Goal: Task Accomplishment & Management: Use online tool/utility

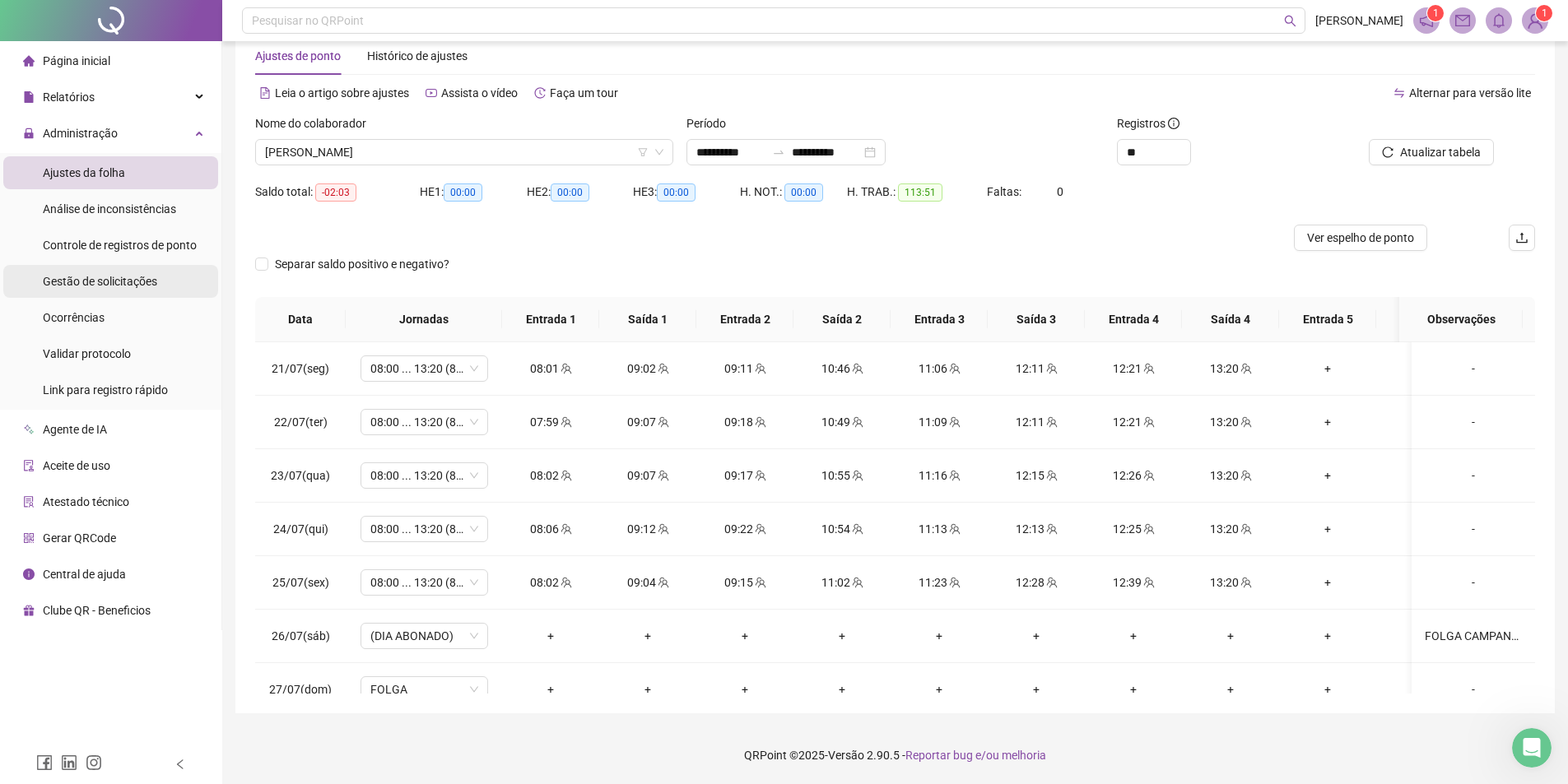
scroll to position [1211, 0]
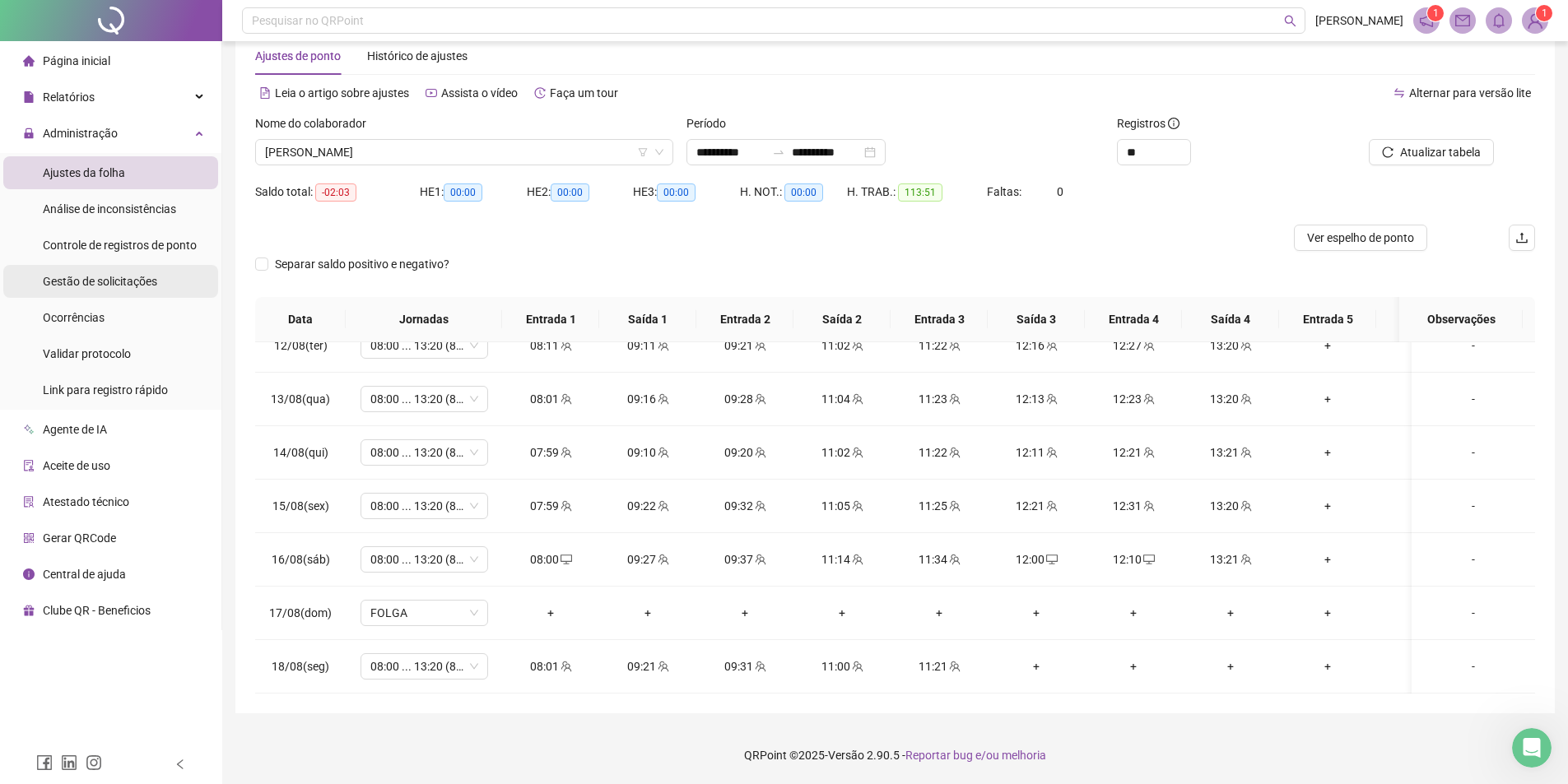
click at [94, 288] on span "Gestão de solicitações" at bounding box center [100, 280] width 115 height 13
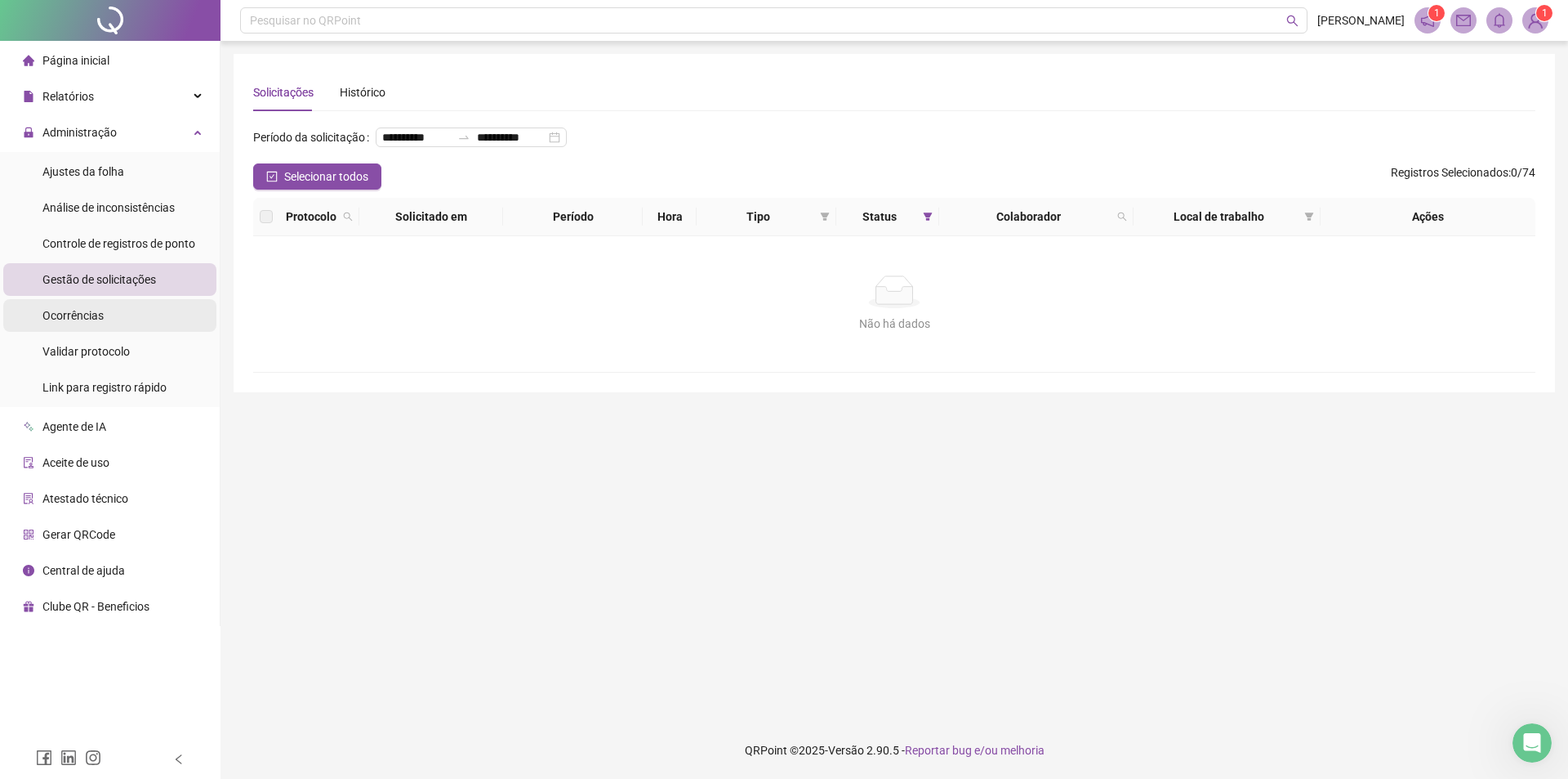
click at [91, 305] on div "Ocorrências" at bounding box center [73, 315] width 61 height 33
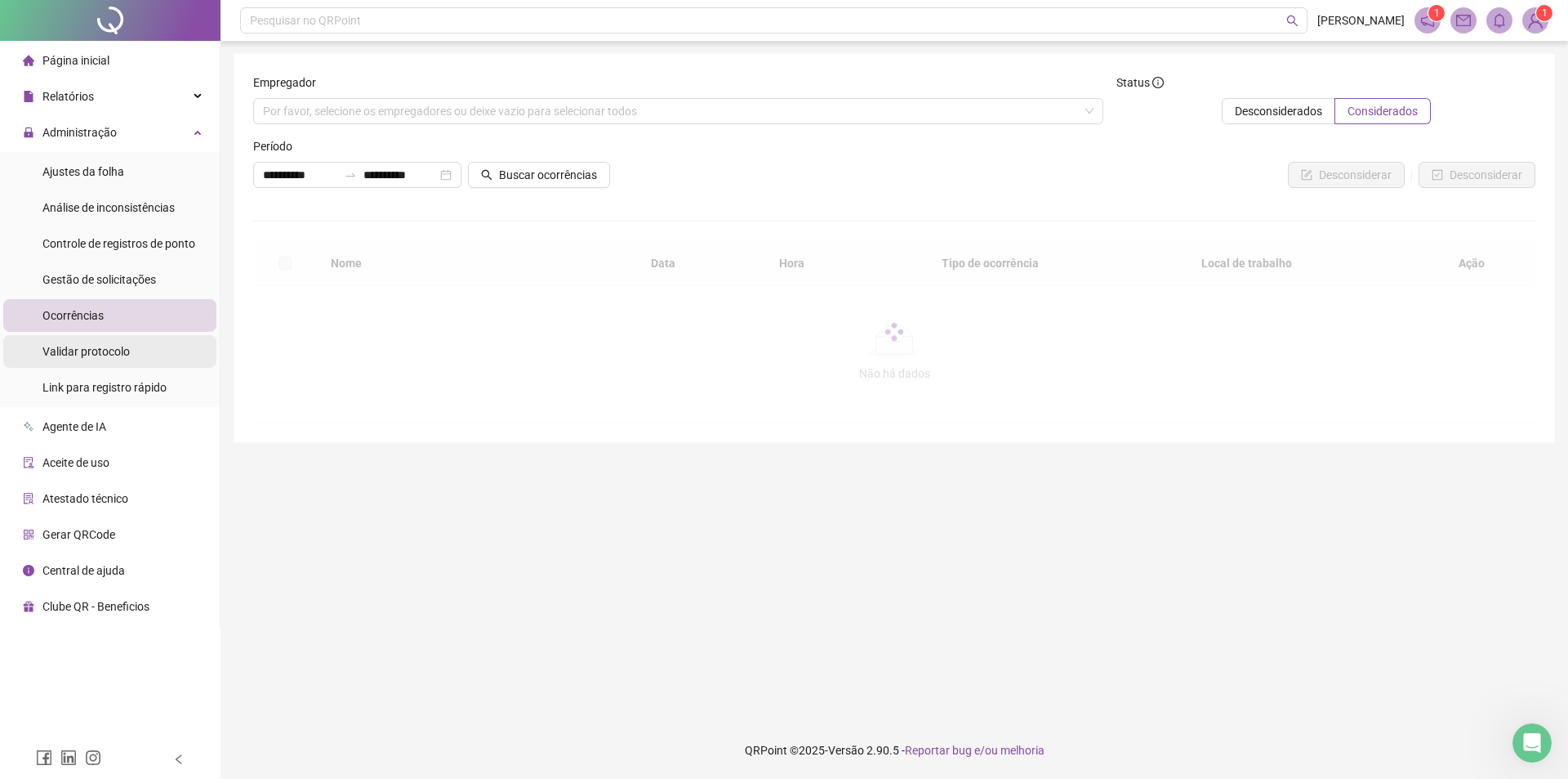
click at [162, 350] on li "Validar protocolo" at bounding box center [109, 352] width 213 height 33
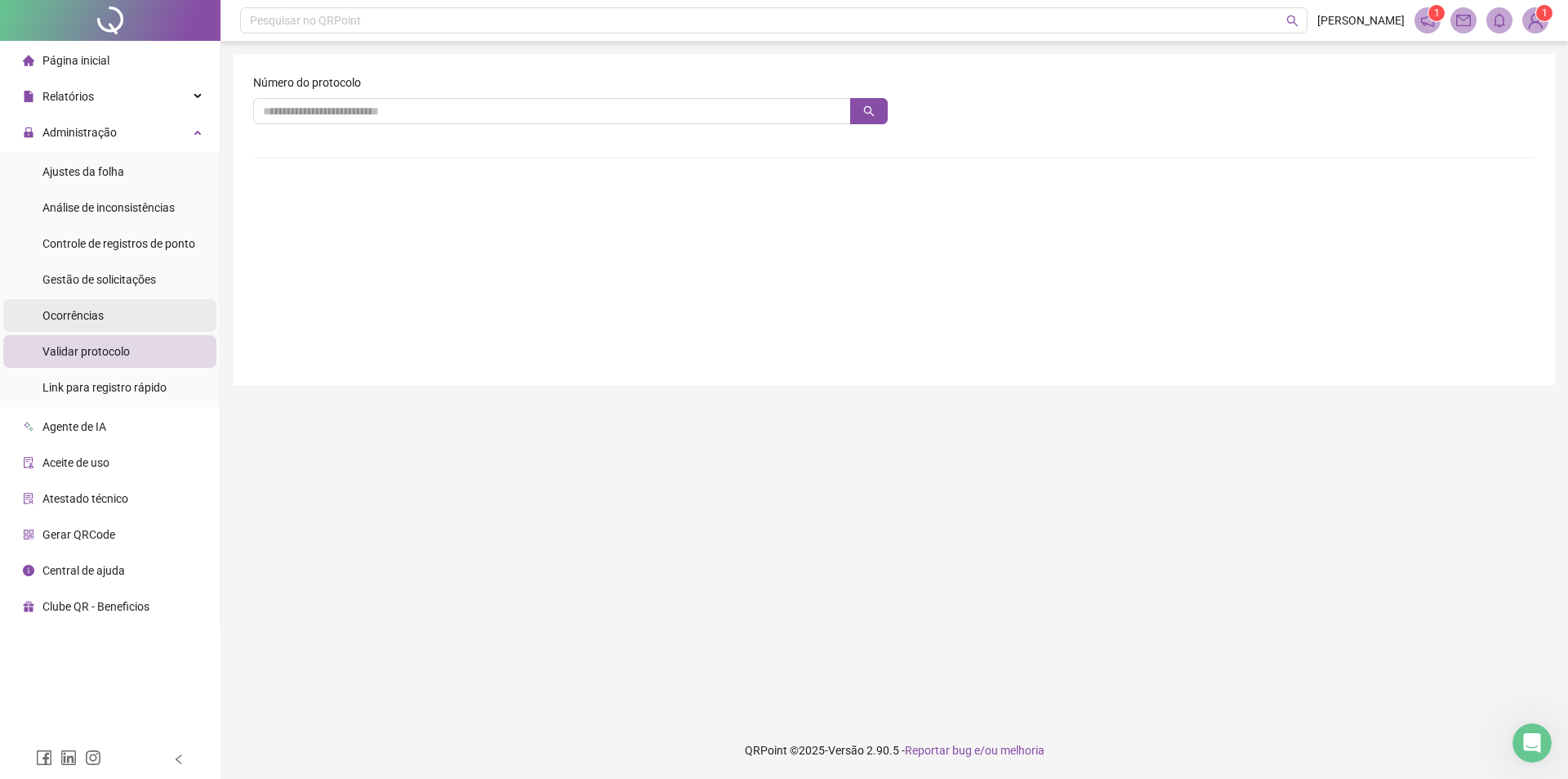
click at [156, 313] on li "Ocorrências" at bounding box center [109, 315] width 213 height 33
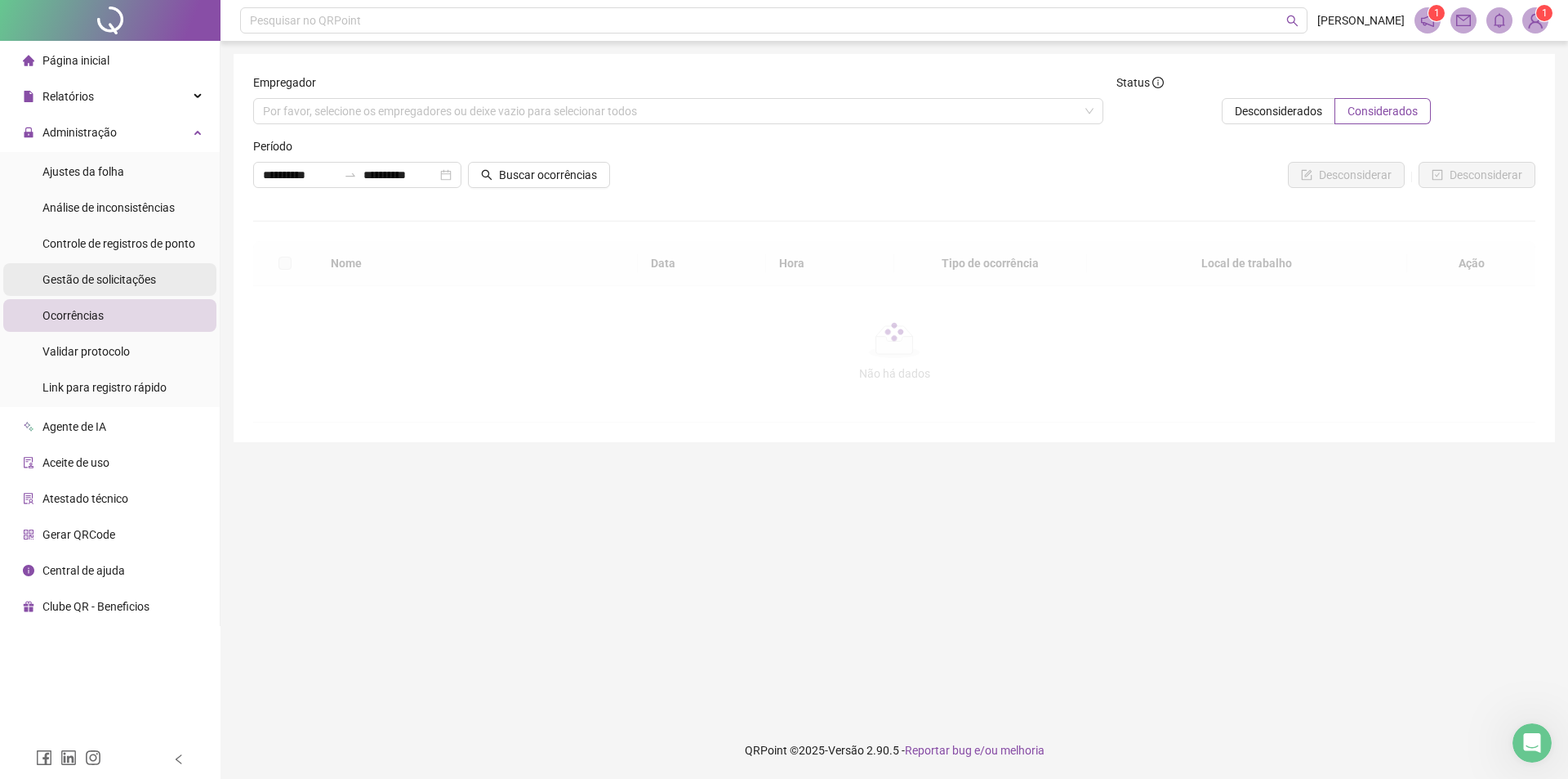
click at [150, 286] on span "Gestão de solicitações" at bounding box center [99, 278] width 114 height 13
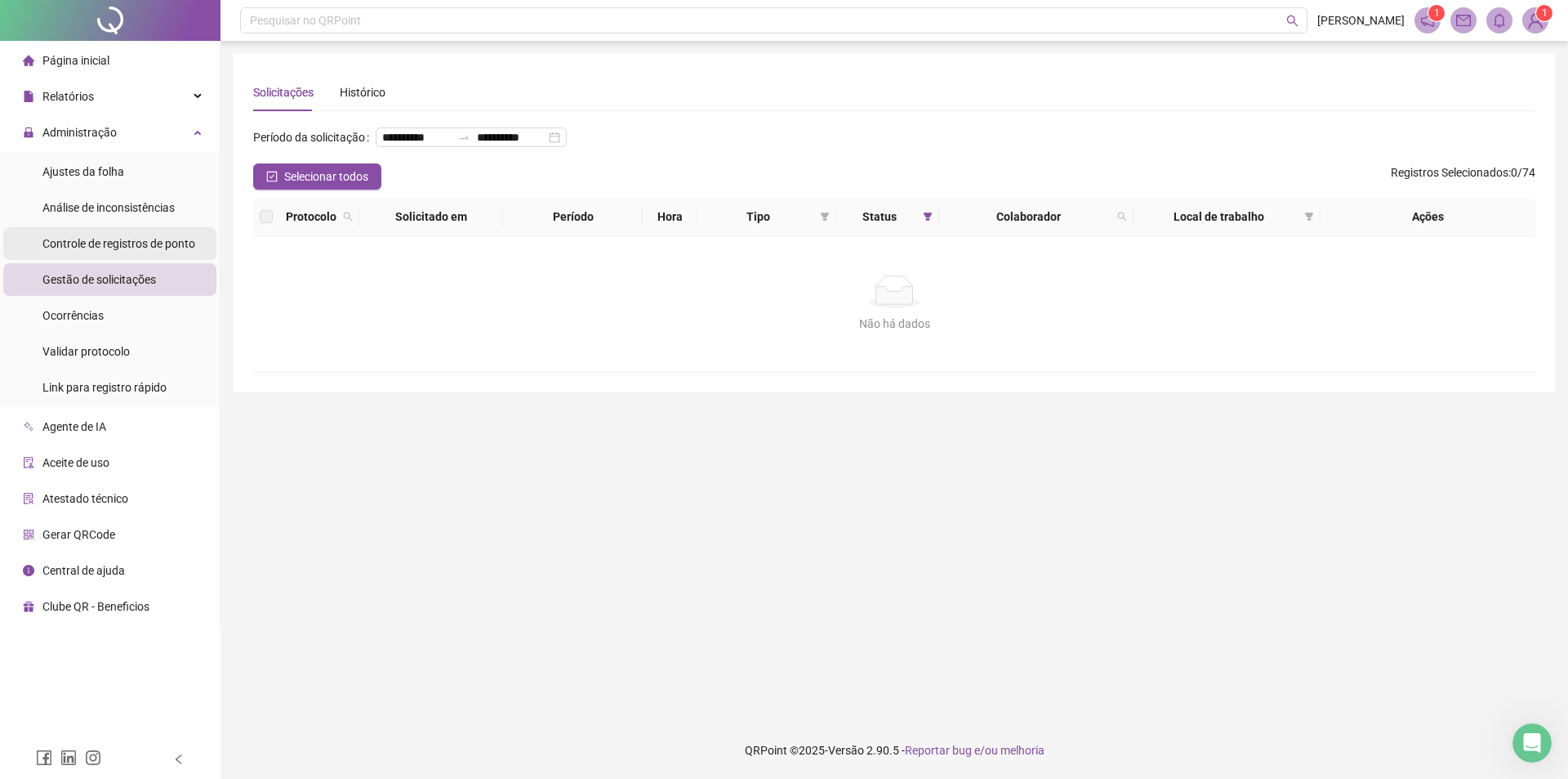
click at [154, 237] on span "Controle de registros de ponto" at bounding box center [119, 242] width 153 height 13
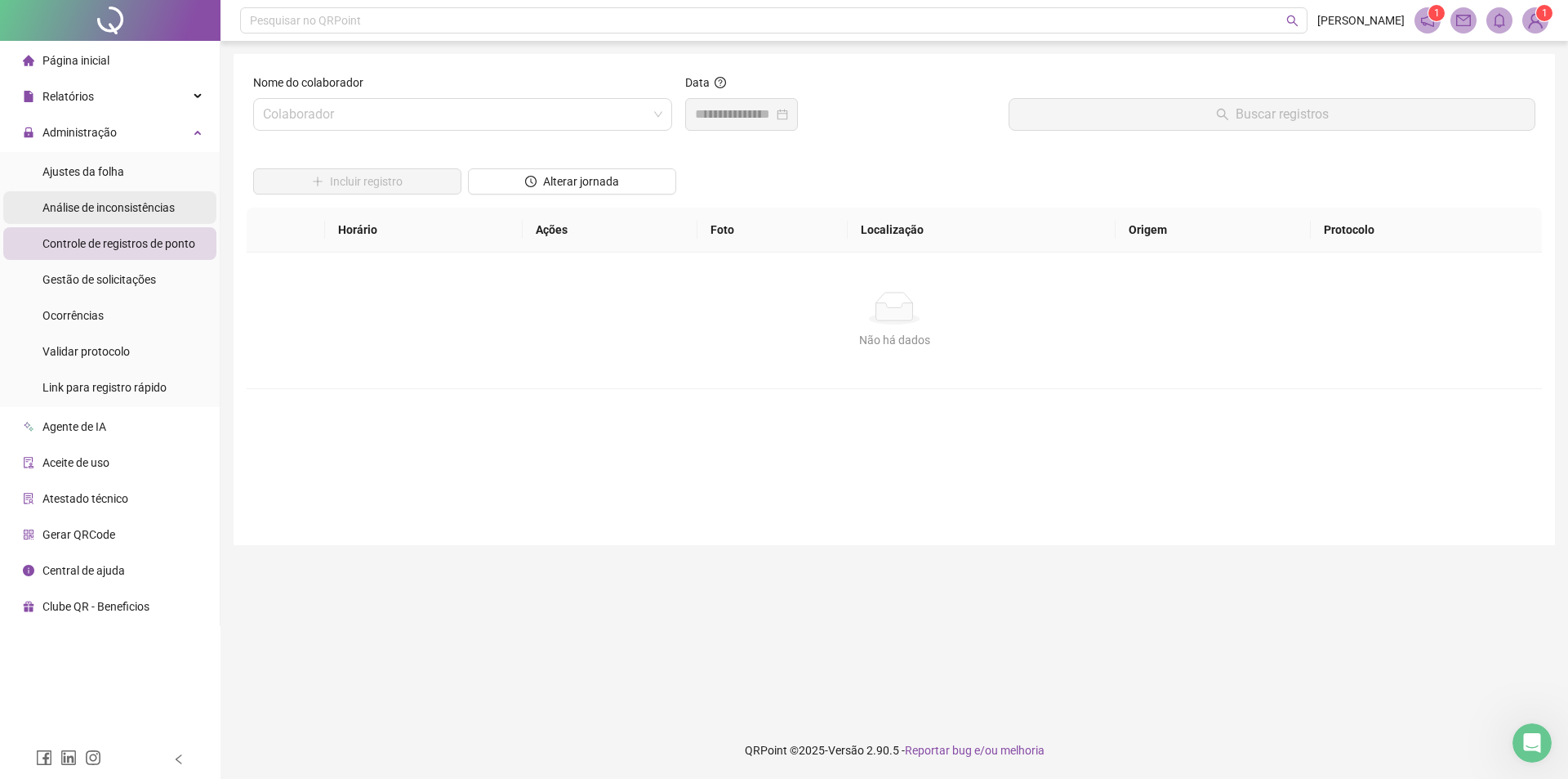
click at [153, 214] on span "Análise de inconsistências" at bounding box center [109, 206] width 132 height 13
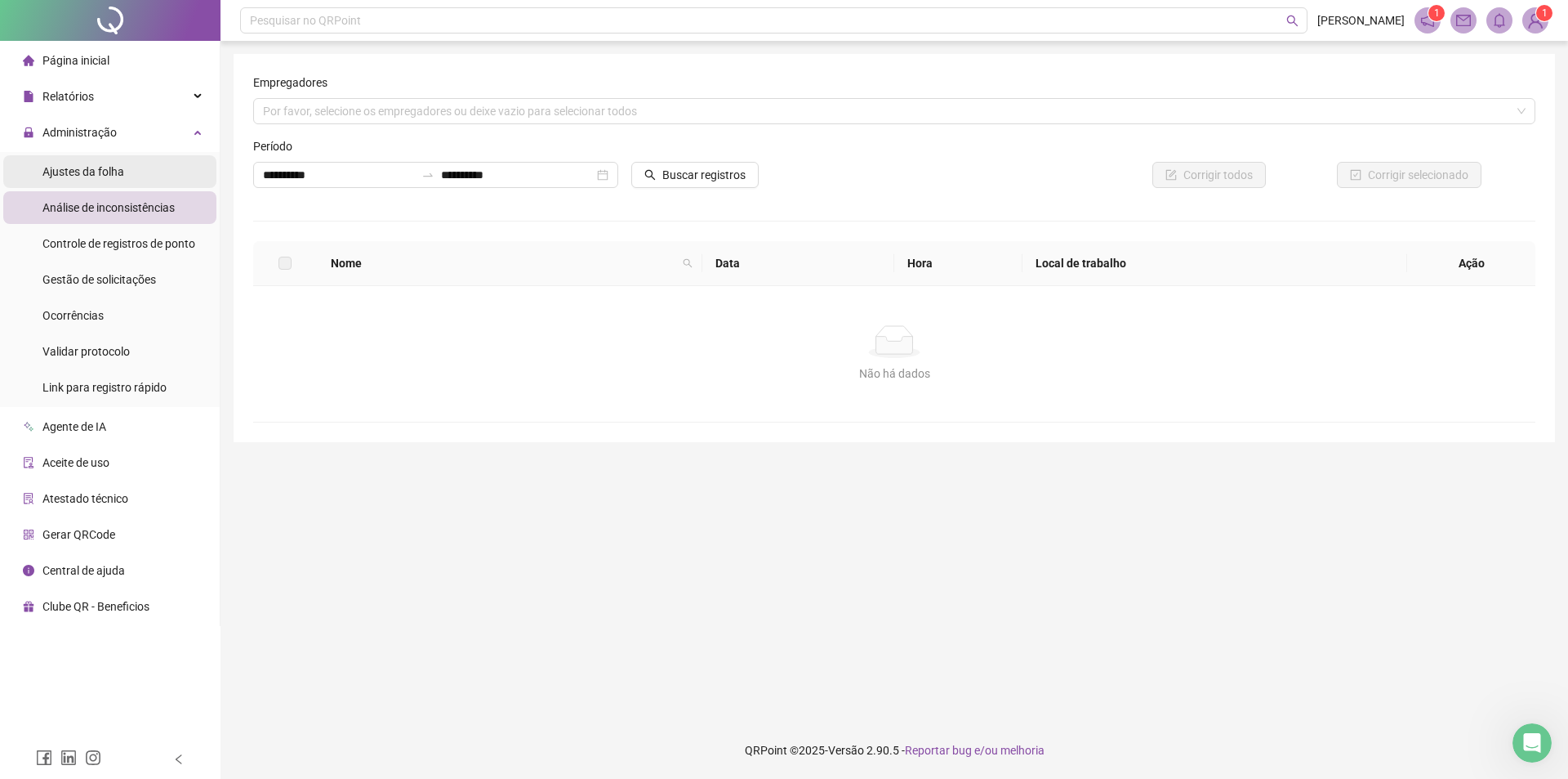
click at [145, 170] on li "Ajustes da folha" at bounding box center [109, 171] width 213 height 33
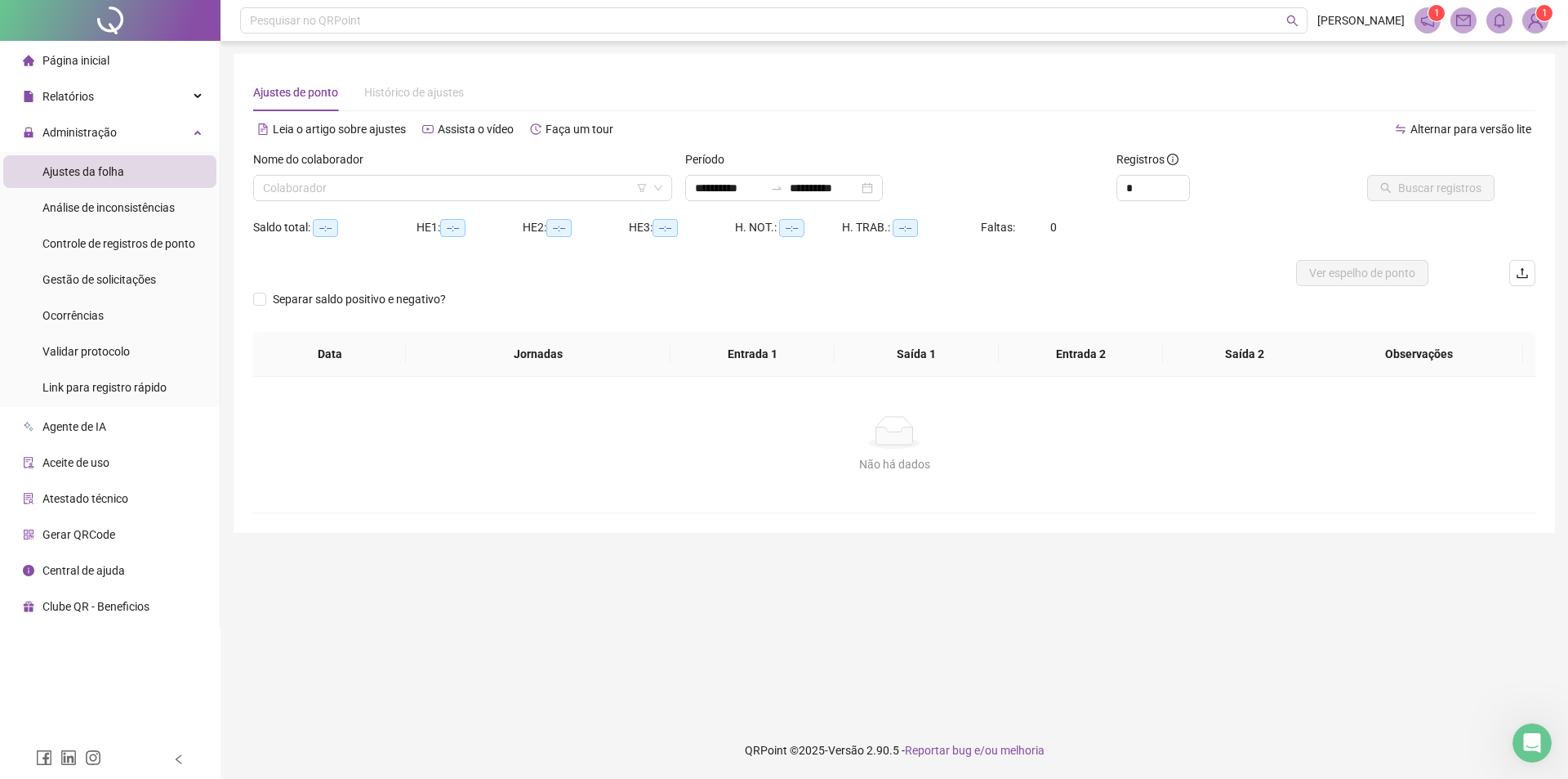
click at [402, 237] on div "Saldo total: --:--" at bounding box center [335, 227] width 164 height 26
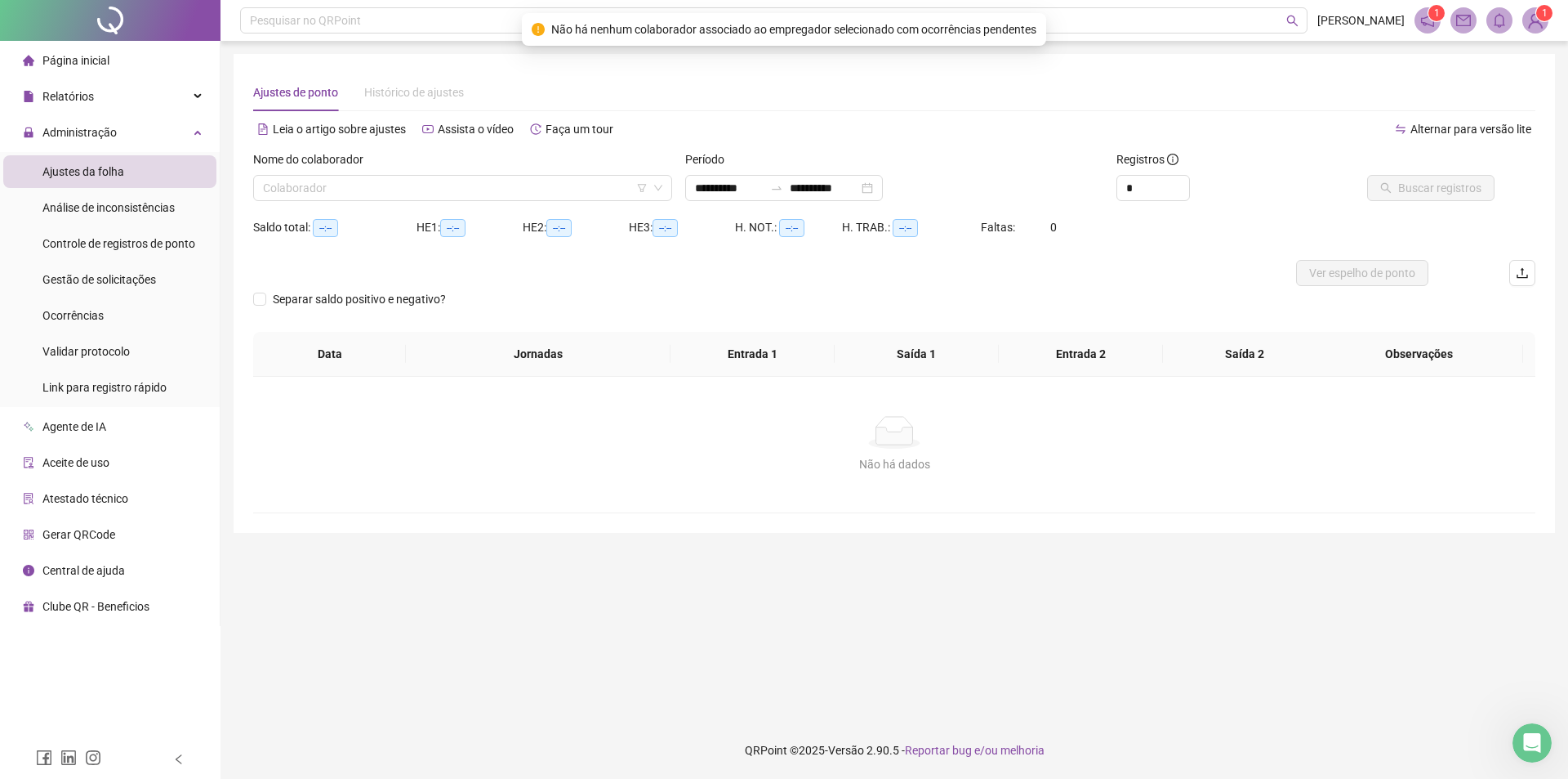
click at [408, 249] on div "Saldo total: --:--" at bounding box center [335, 237] width 164 height 46
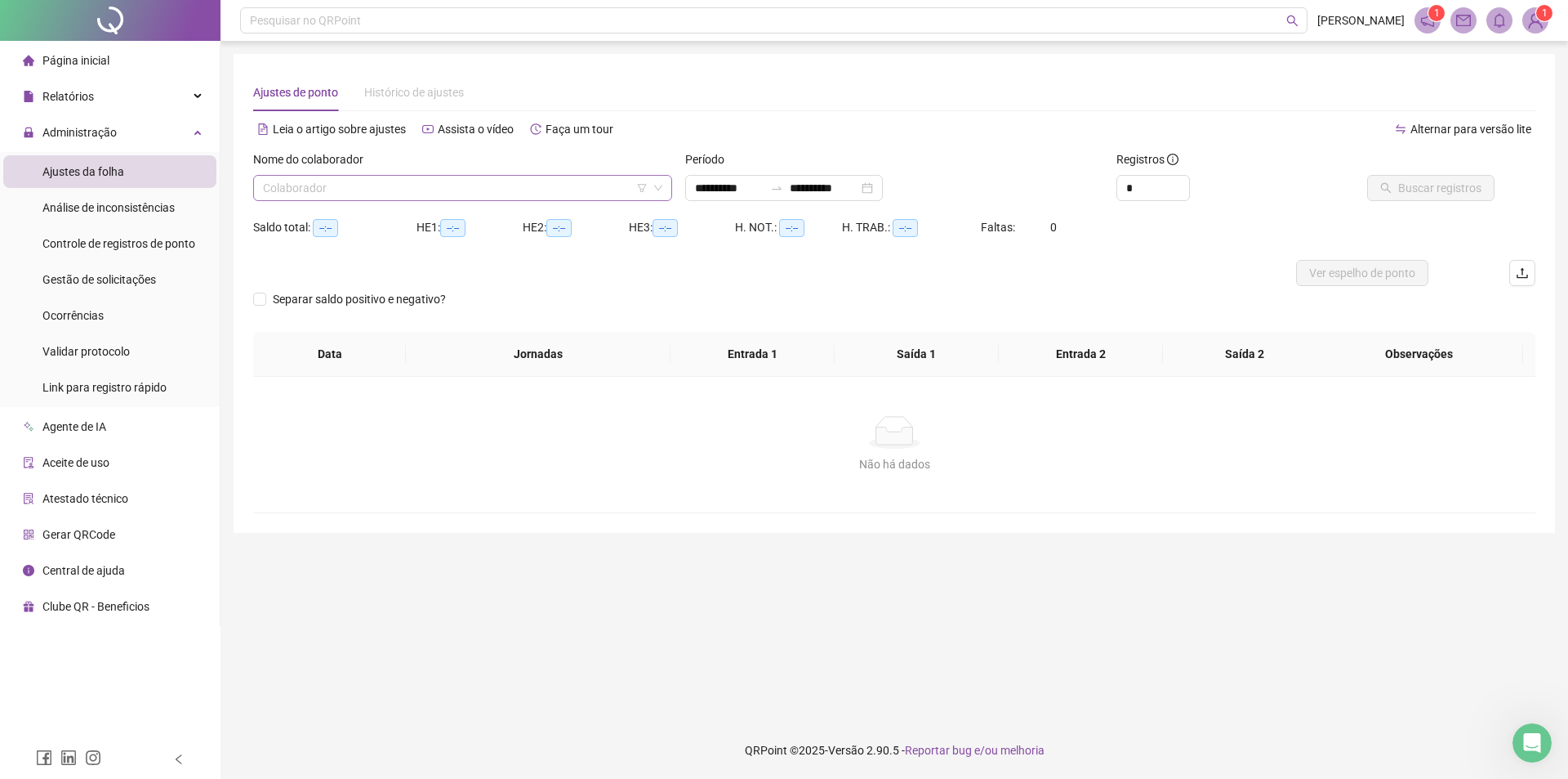
click at [531, 188] on input "search" at bounding box center [455, 187] width 384 height 24
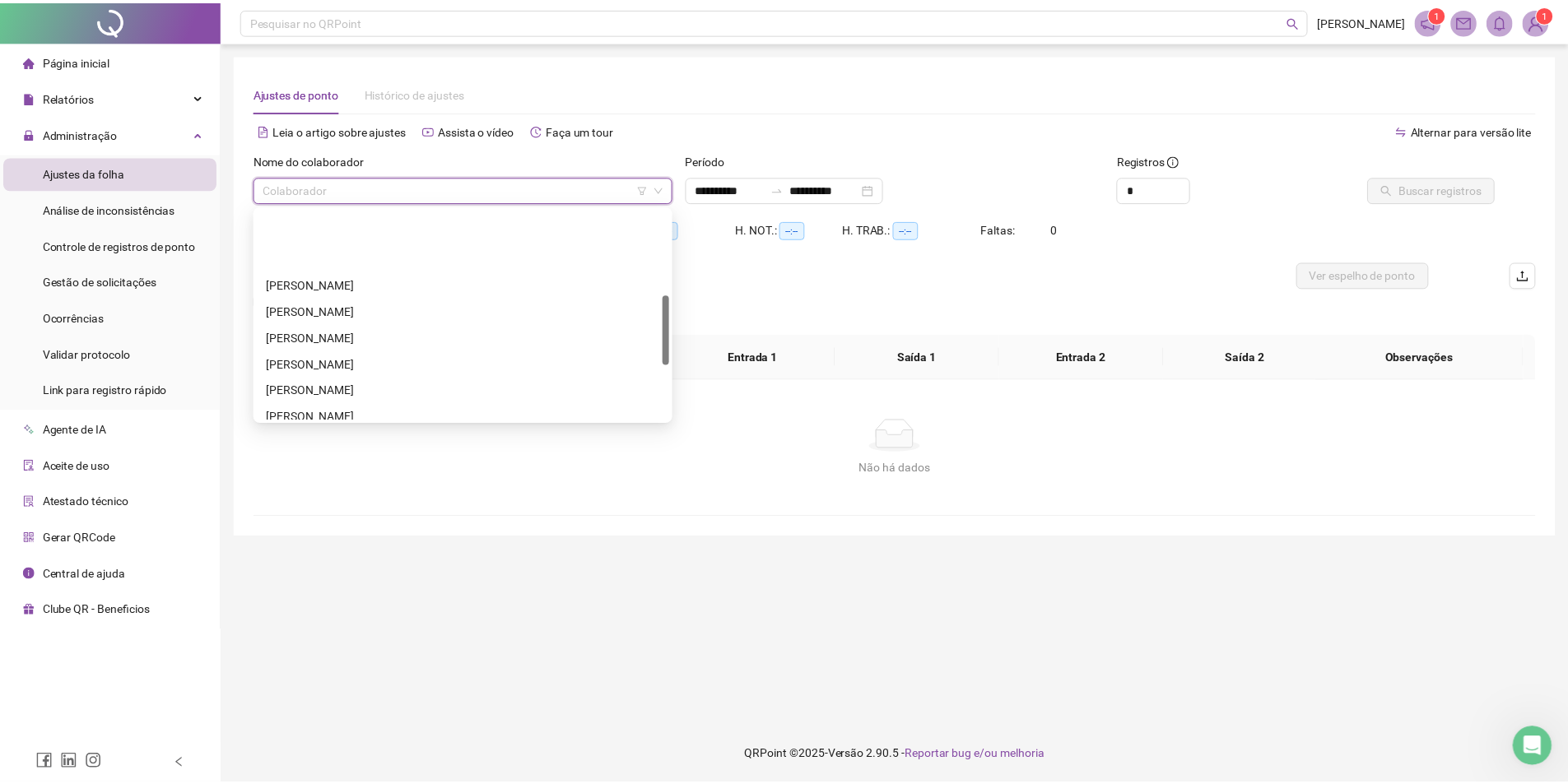
scroll to position [257, 0]
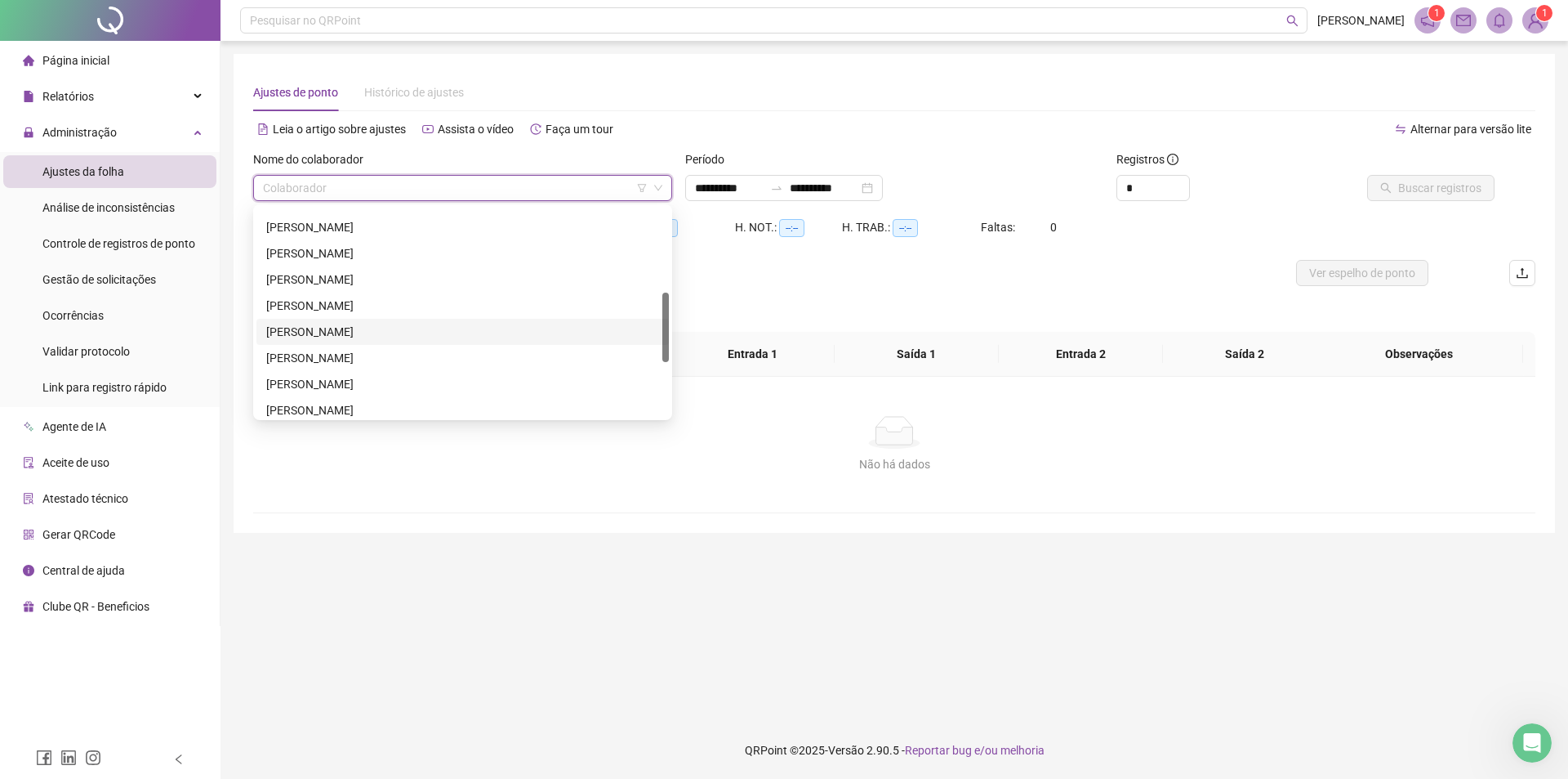
click at [388, 333] on div "[PERSON_NAME]" at bounding box center [463, 332] width 393 height 18
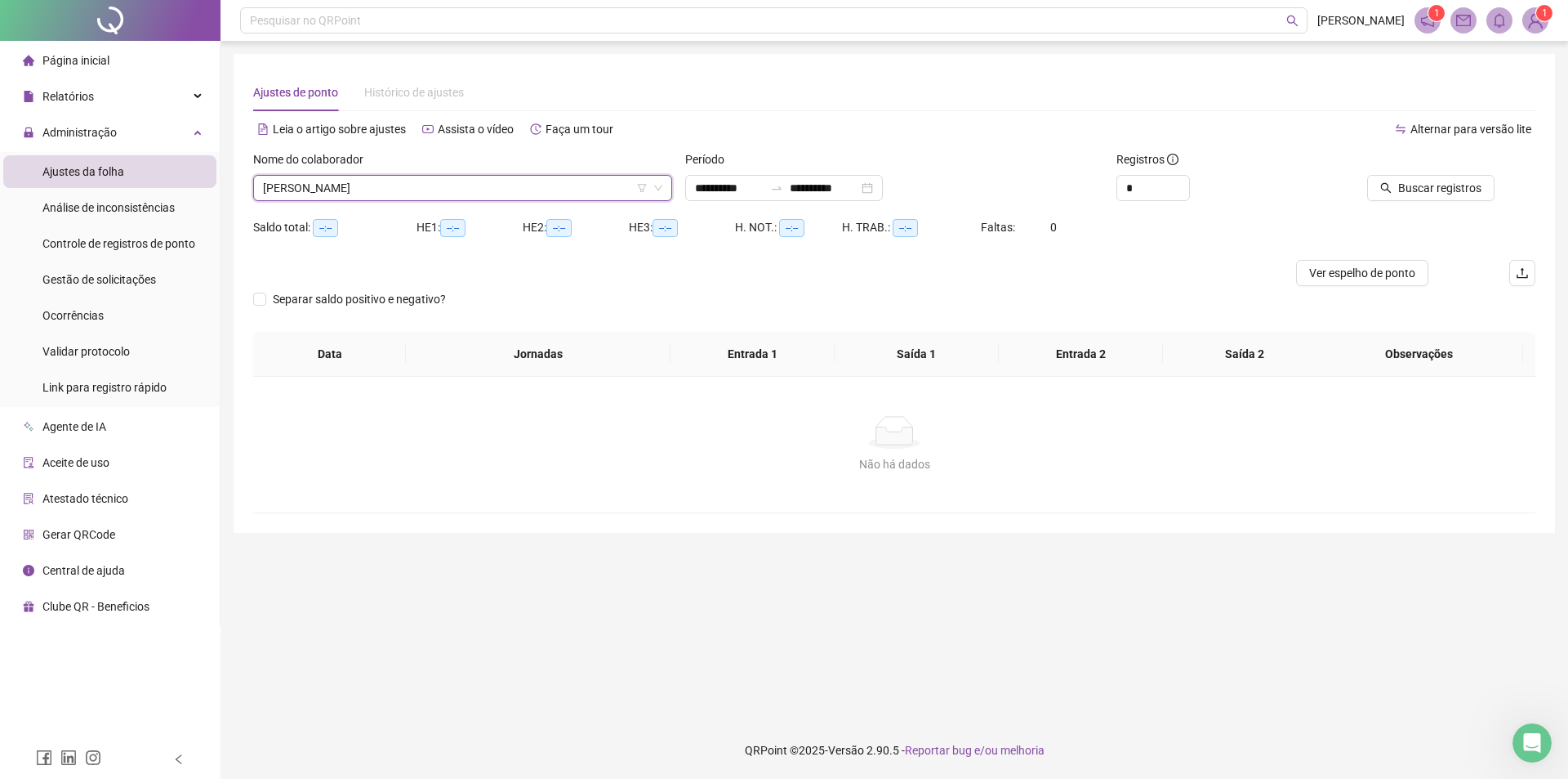
click at [839, 304] on div "Separar saldo positivo e negativo?" at bounding box center [894, 309] width 1283 height 46
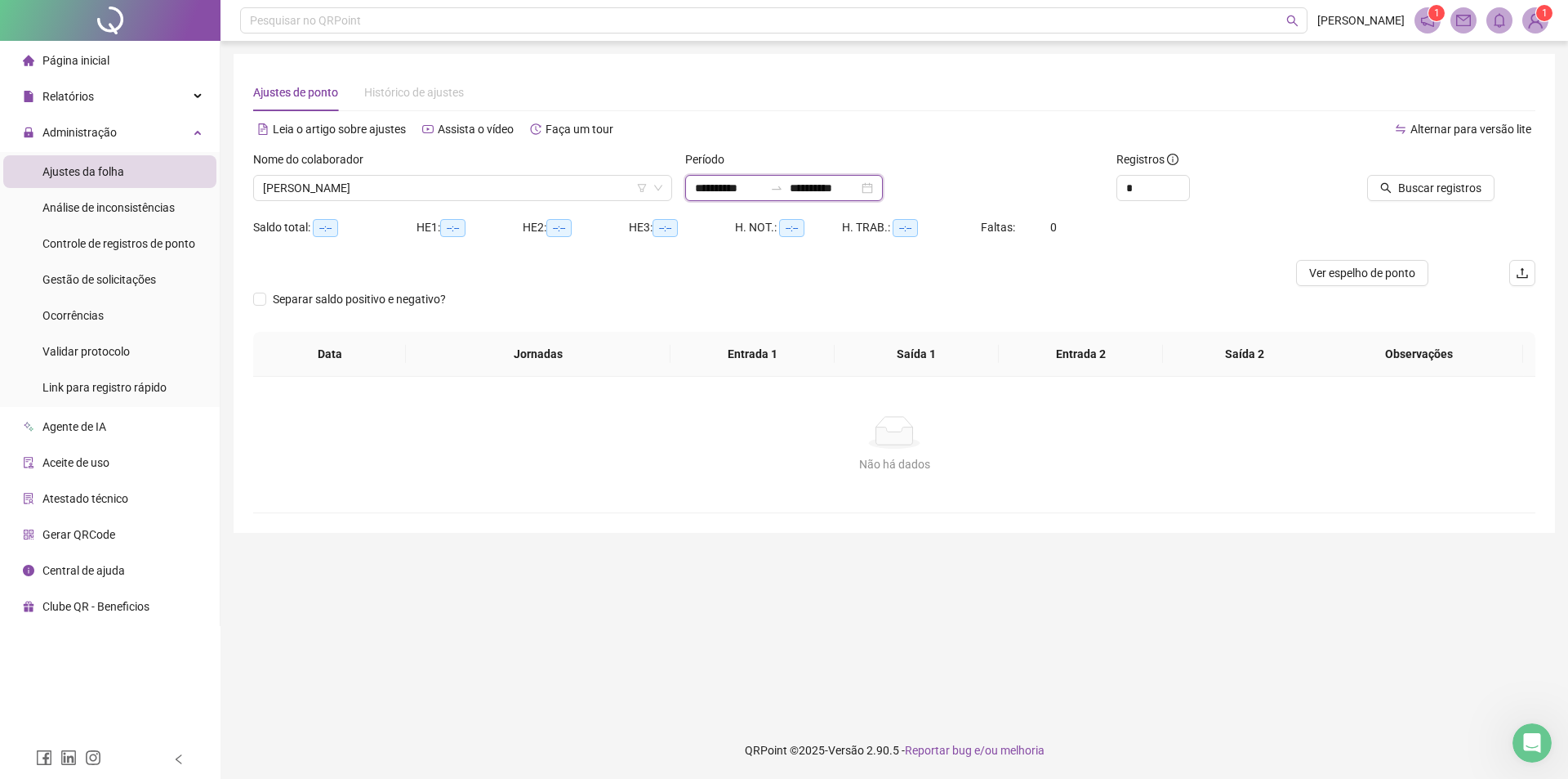
click at [858, 190] on input "**********" at bounding box center [824, 188] width 68 height 18
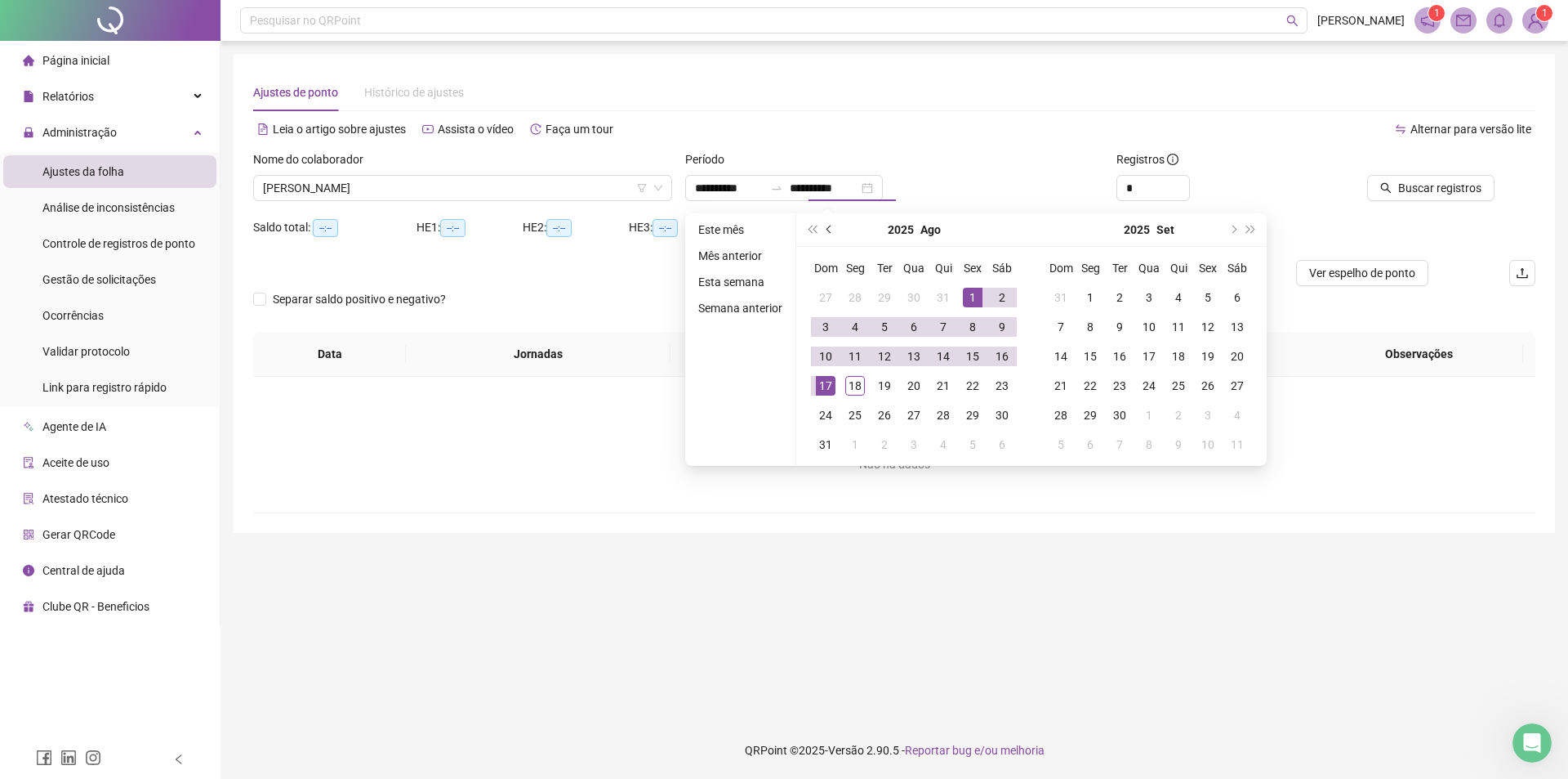
click at [831, 232] on button "prev-year" at bounding box center [829, 230] width 18 height 33
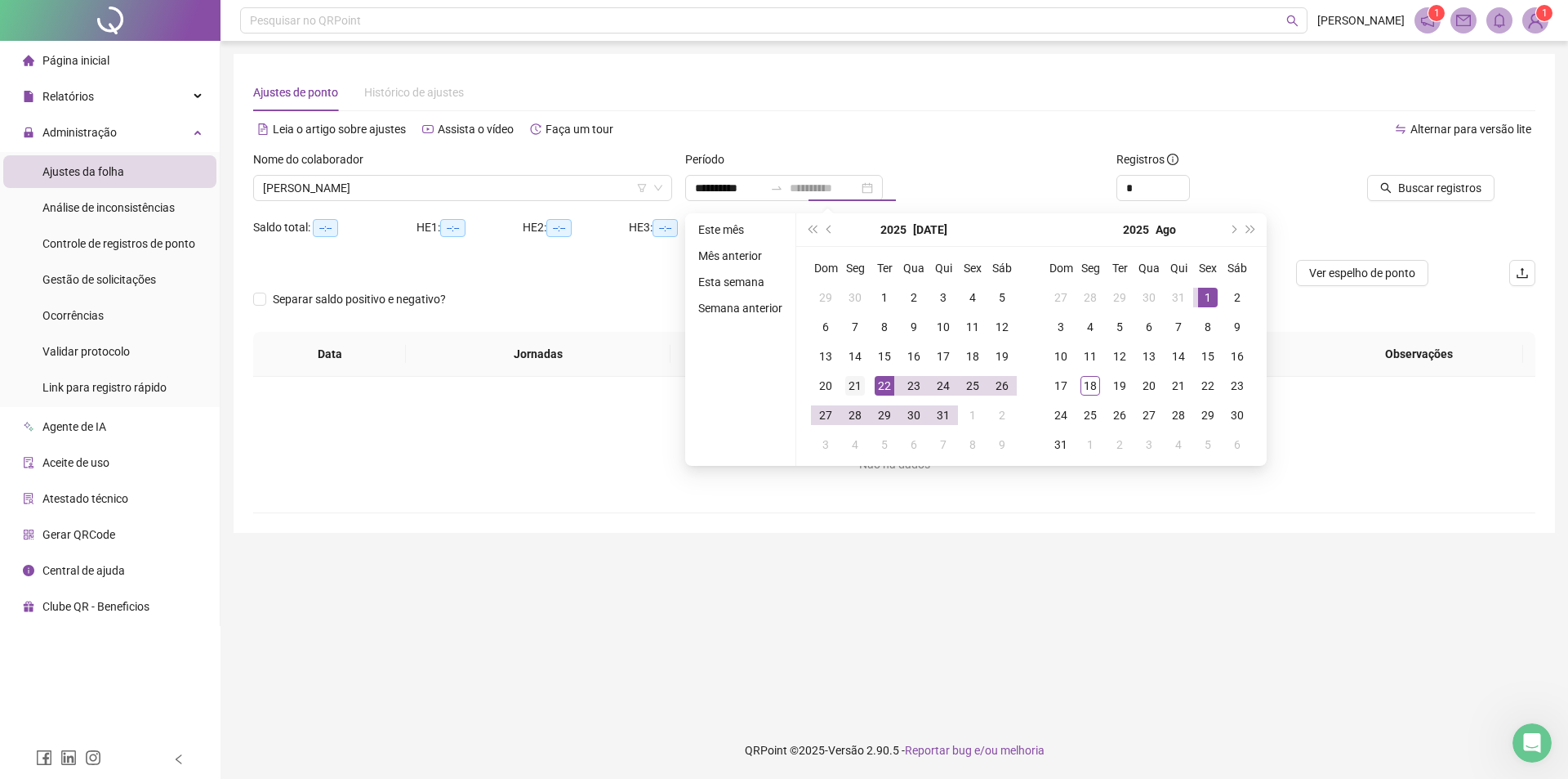
type input "**********"
drag, startPoint x: 855, startPoint y: 380, endPoint x: 969, endPoint y: 380, distance: 114.0
click at [856, 380] on div "21" at bounding box center [856, 386] width 19 height 19
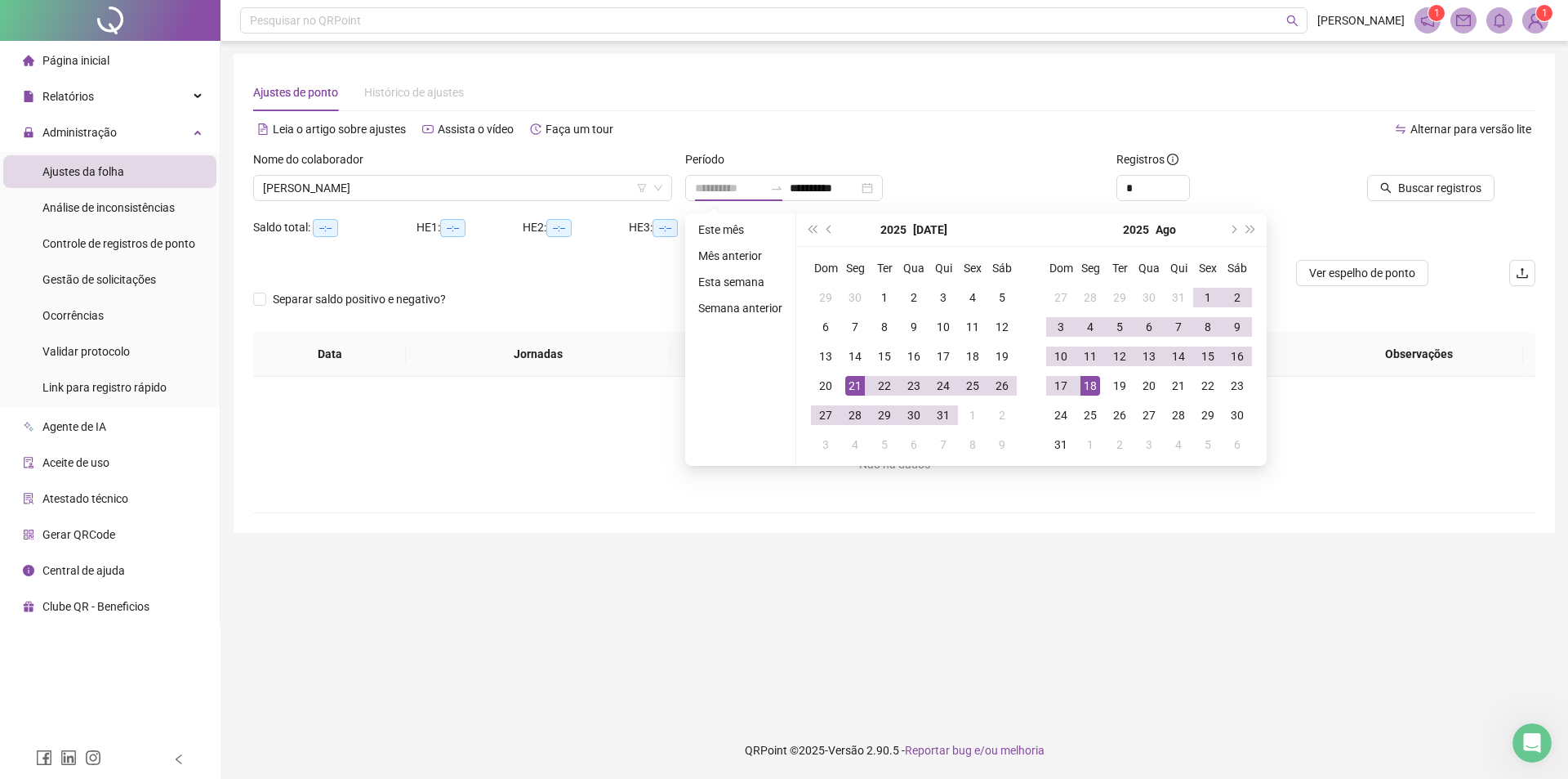
click at [1086, 388] on div "18" at bounding box center [1090, 386] width 19 height 19
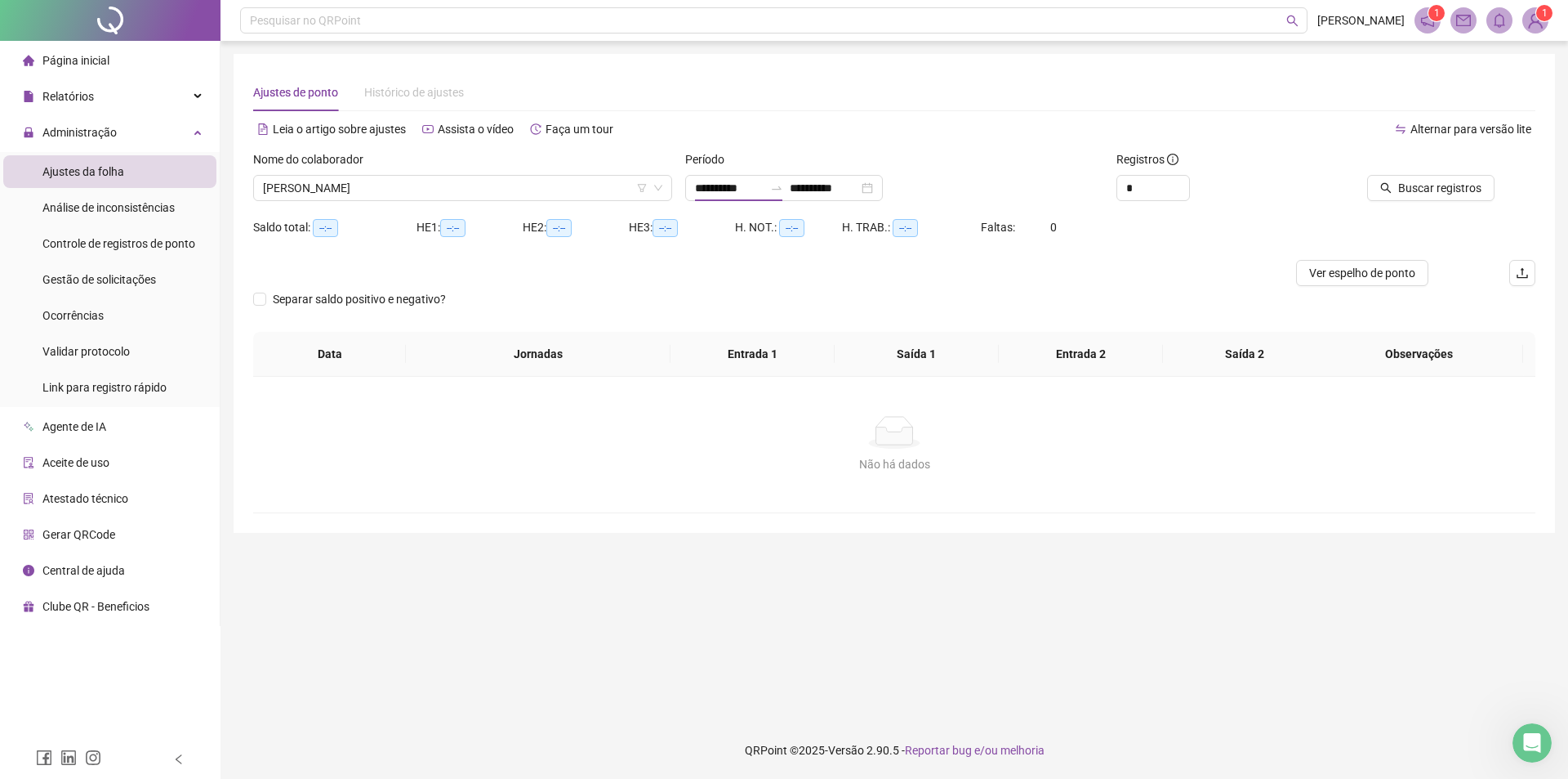
type input "**********"
click at [1417, 178] on button "Buscar registros" at bounding box center [1431, 188] width 128 height 26
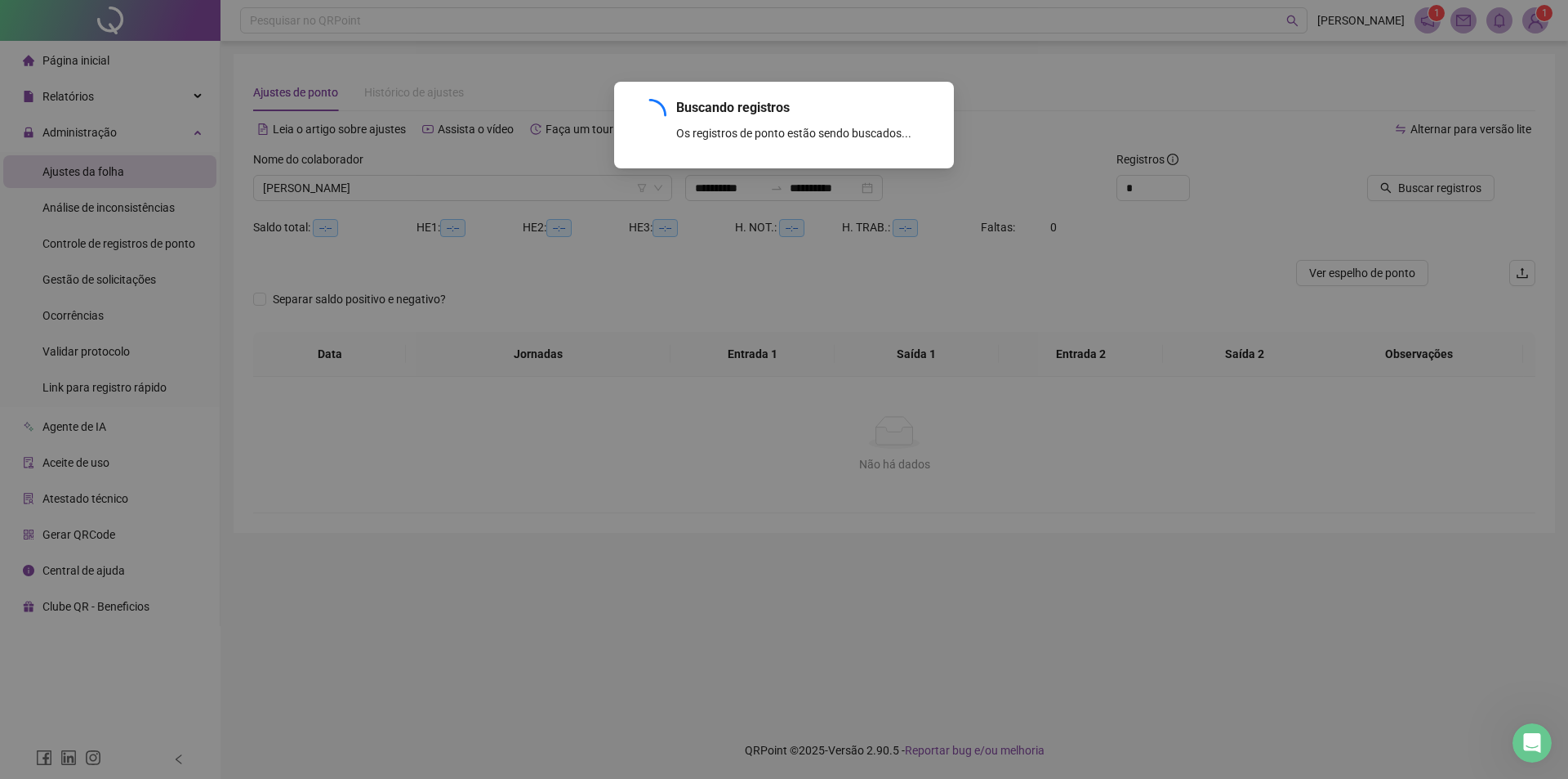
click at [1172, 179] on div "Buscando registros Os registros de ponto estão sendo buscados... OK" at bounding box center [784, 390] width 1568 height 779
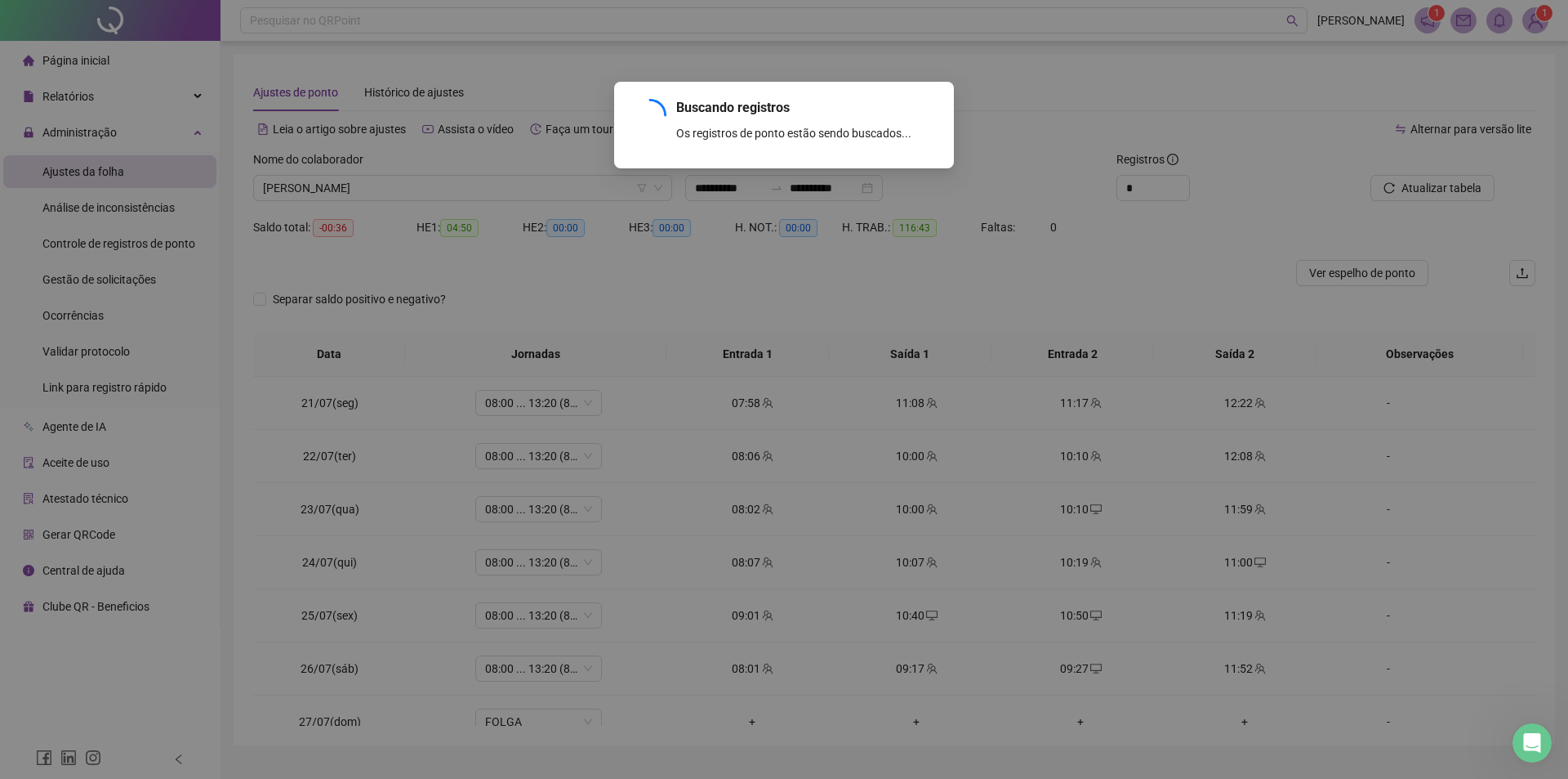
click at [1172, 179] on div "Buscando registros Os registros de ponto estão sendo buscados... OK" at bounding box center [784, 390] width 1568 height 779
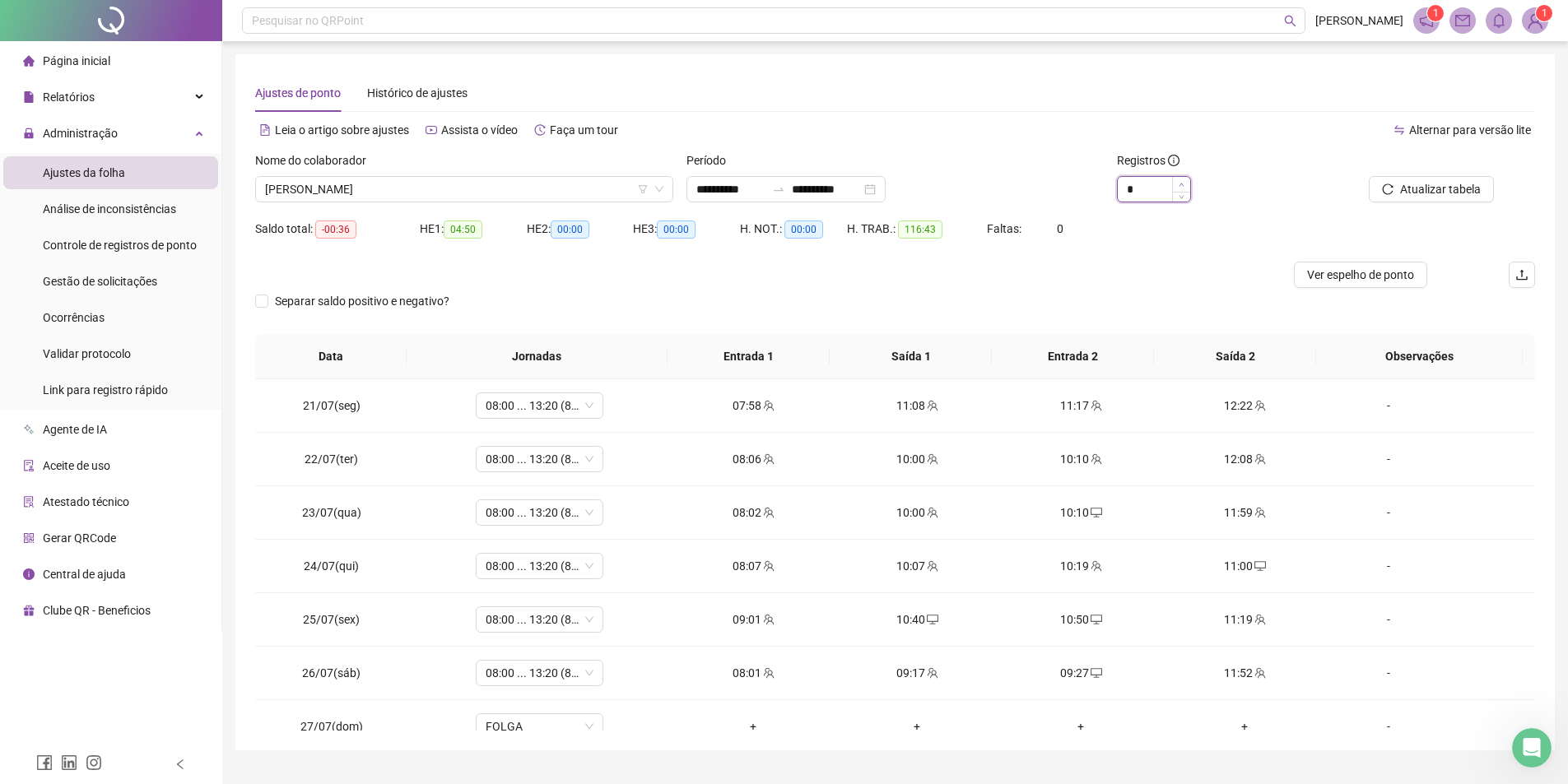
click at [1189, 186] on span "Increase Value" at bounding box center [1181, 183] width 18 height 15
click at [1189, 185] on span "Increase Value" at bounding box center [1181, 183] width 18 height 15
click at [1189, 185] on span "Increase Value" at bounding box center [1181, 183] width 18 height 15
click at [1186, 180] on span "Increase Value" at bounding box center [1181, 183] width 18 height 15
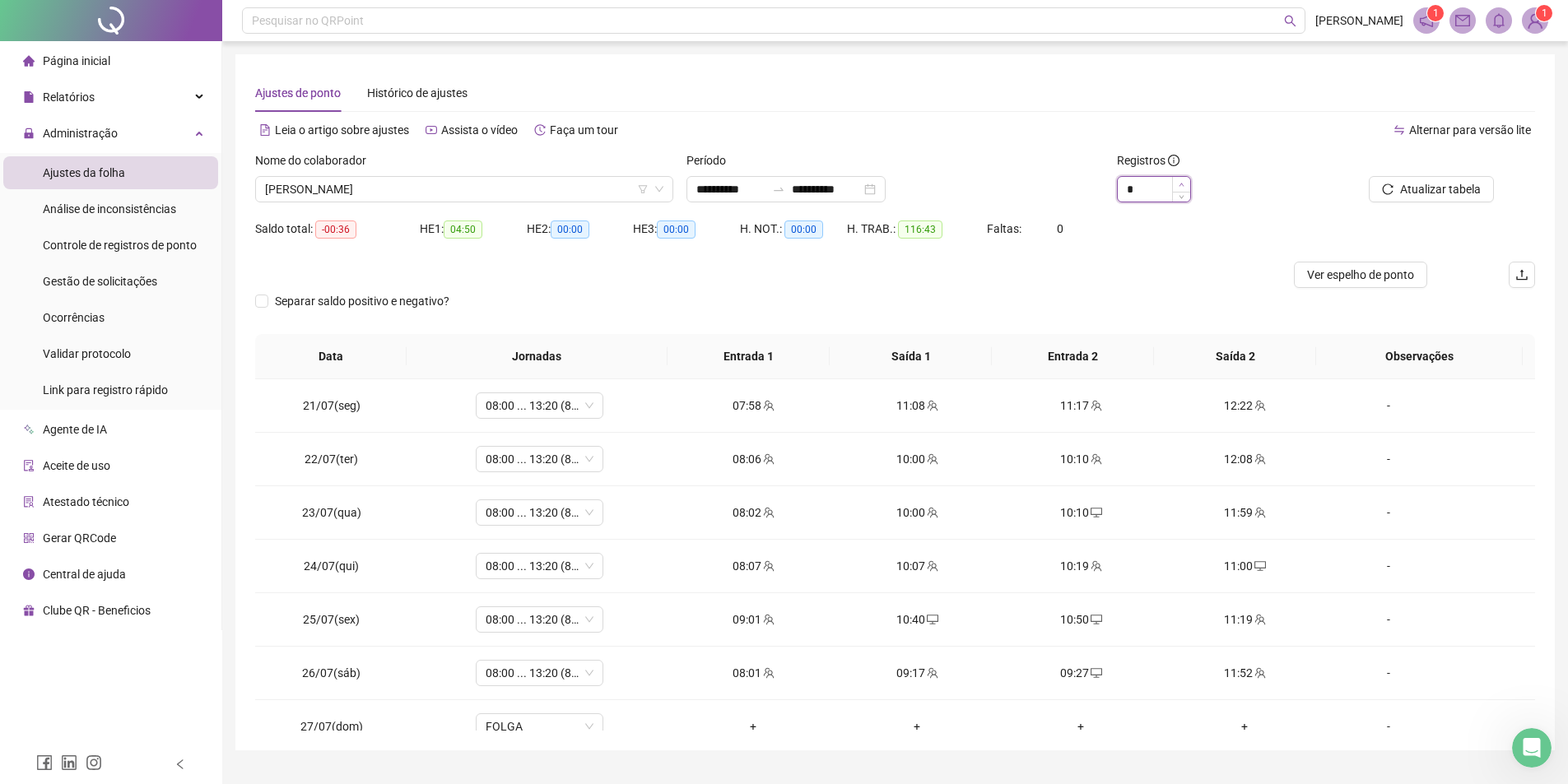
click at [1186, 180] on span "Increase Value" at bounding box center [1181, 183] width 18 height 15
type input "**"
click at [1186, 180] on span "Increase Value" at bounding box center [1181, 183] width 18 height 15
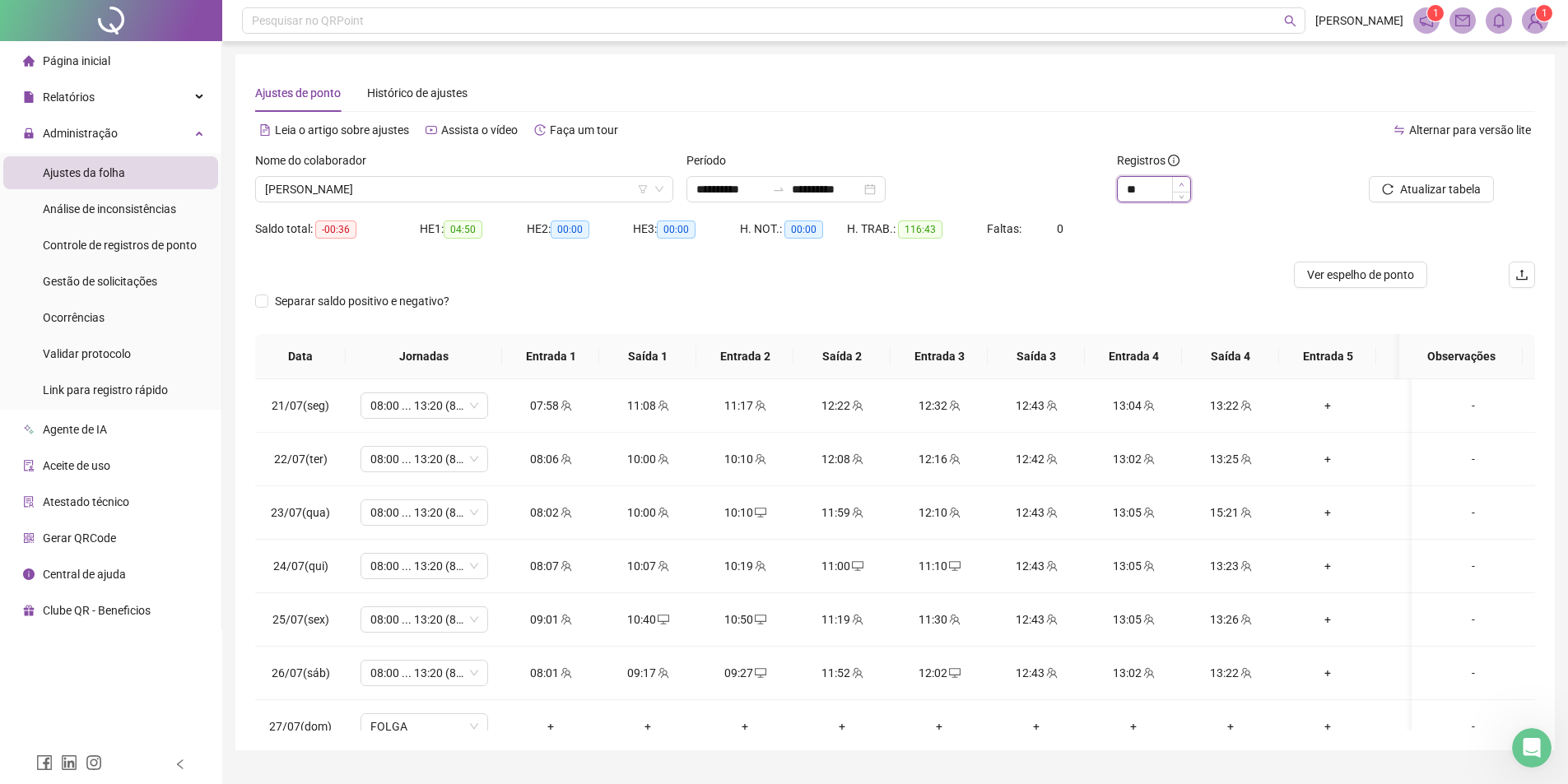
click at [1186, 180] on span "Increase Value" at bounding box center [1181, 183] width 18 height 15
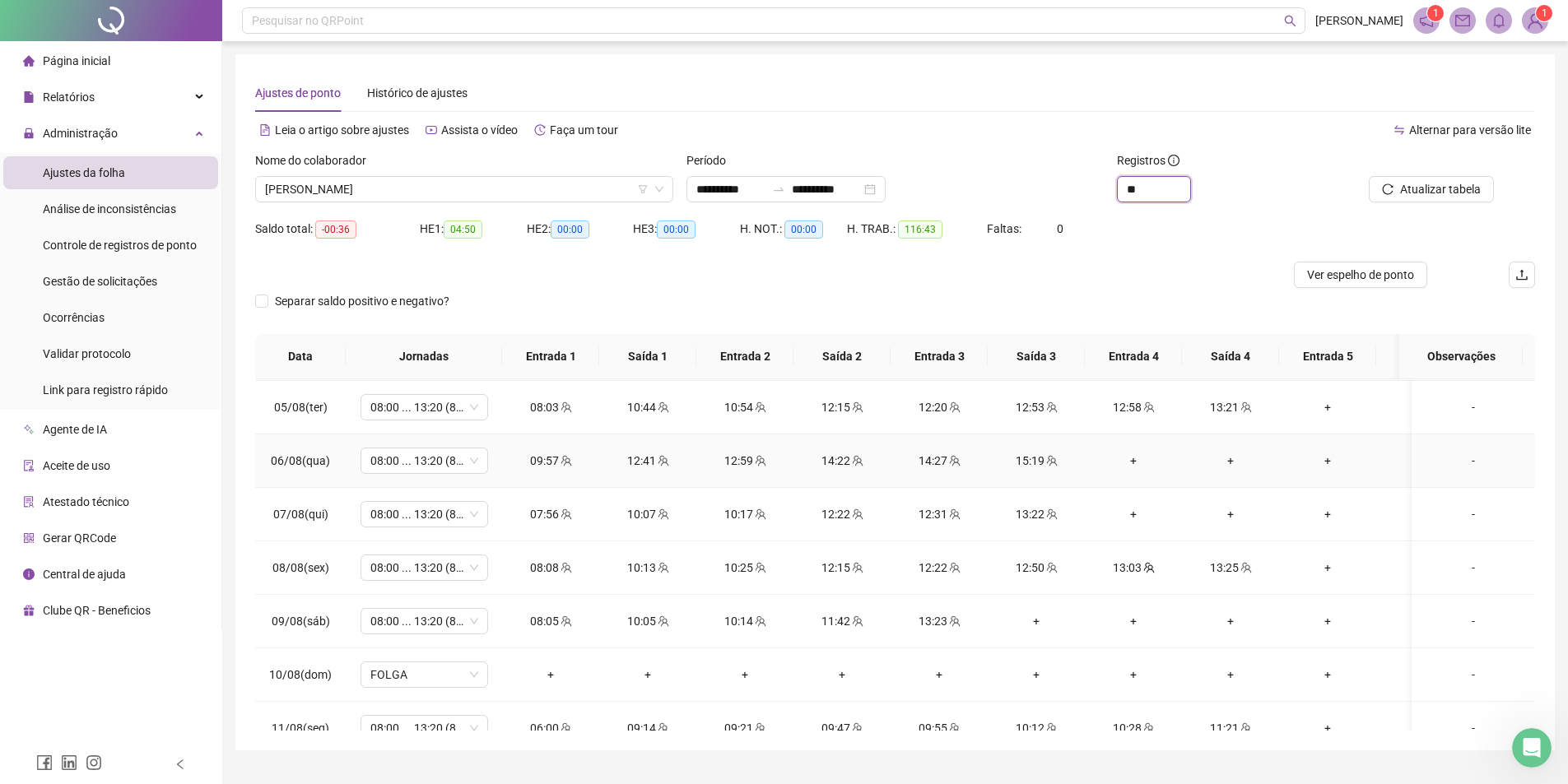
scroll to position [636, 0]
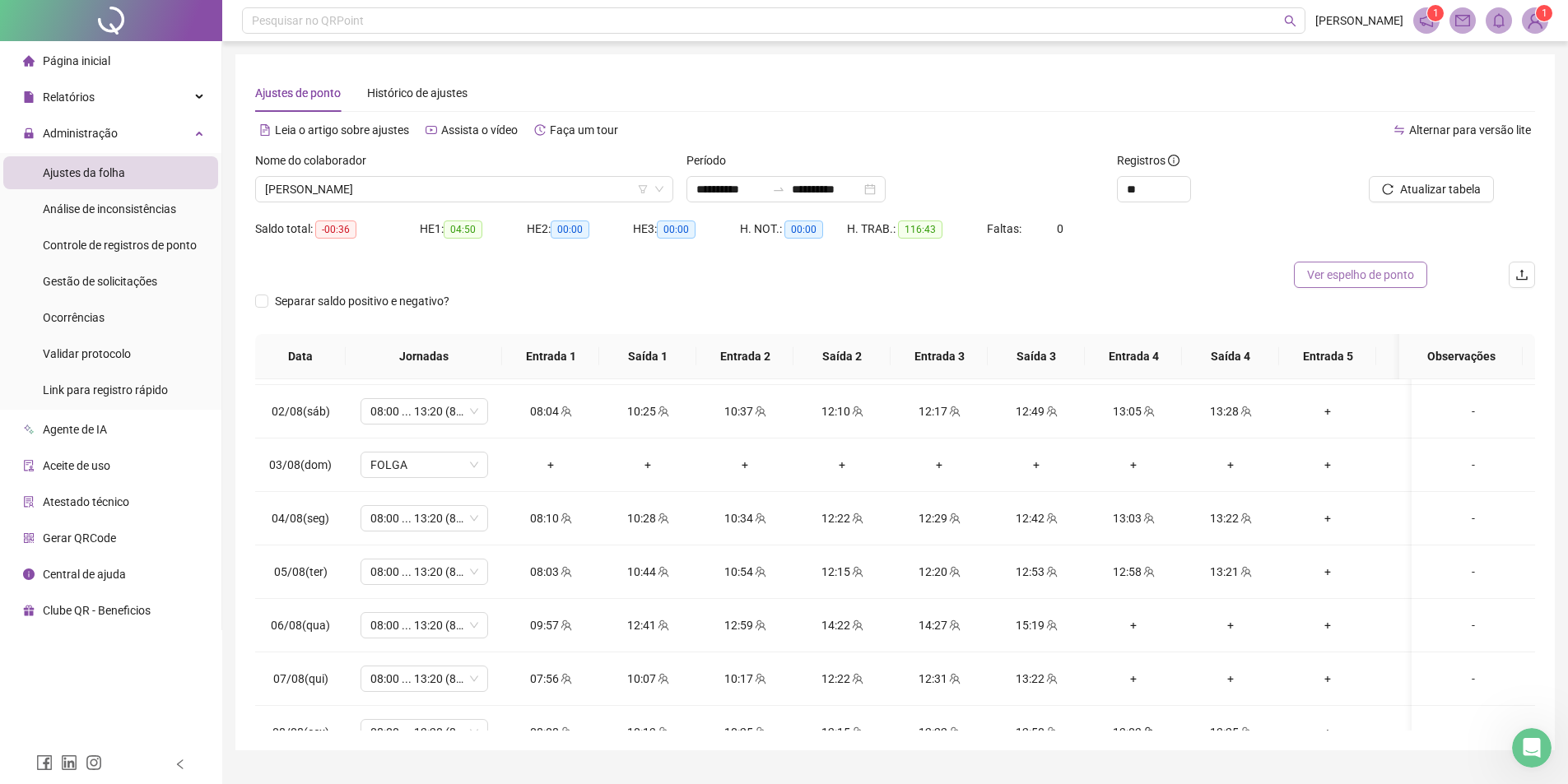
click at [1384, 270] on span "Ver espelho de ponto" at bounding box center [1360, 274] width 107 height 18
